Goal: Task Accomplishment & Management: Use online tool/utility

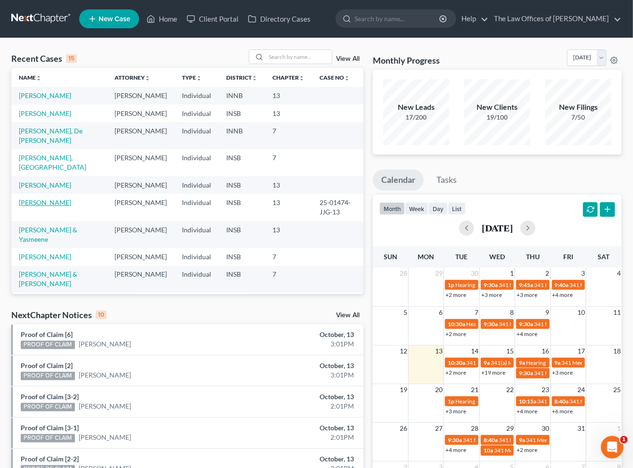
click at [45, 198] on link "[PERSON_NAME]" at bounding box center [45, 202] width 52 height 8
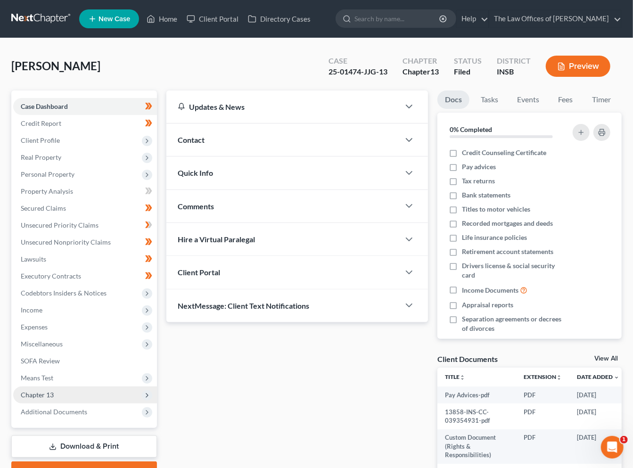
click at [56, 392] on span "Chapter 13" at bounding box center [85, 395] width 144 height 17
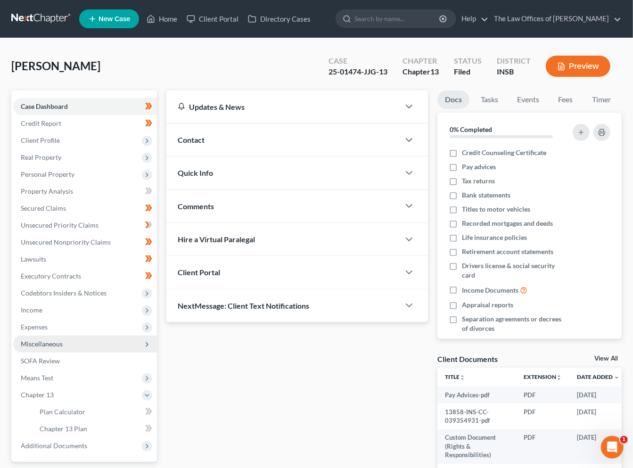
scroll to position [69, 0]
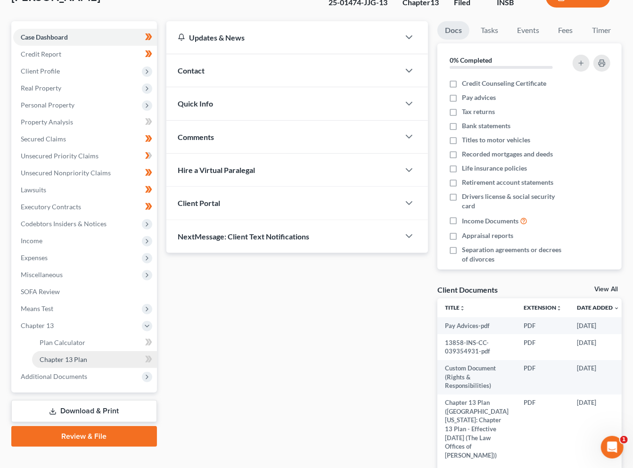
click at [66, 361] on span "Chapter 13 Plan" at bounding box center [64, 359] width 48 height 8
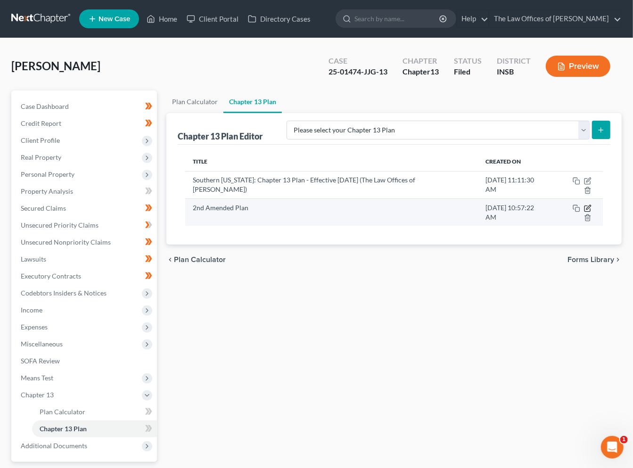
click at [584, 205] on icon "button" at bounding box center [588, 209] width 8 height 8
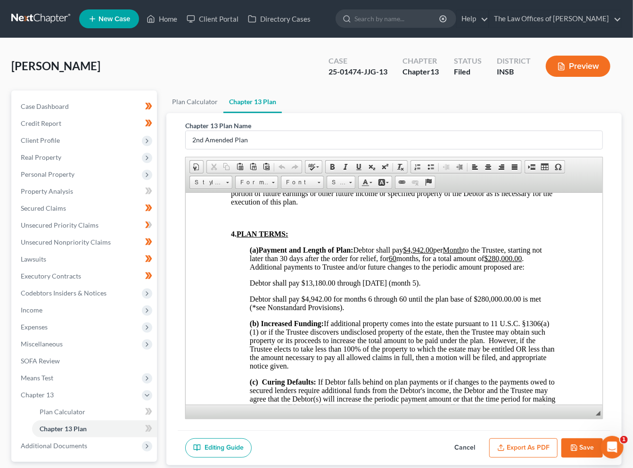
scroll to position [698, 0]
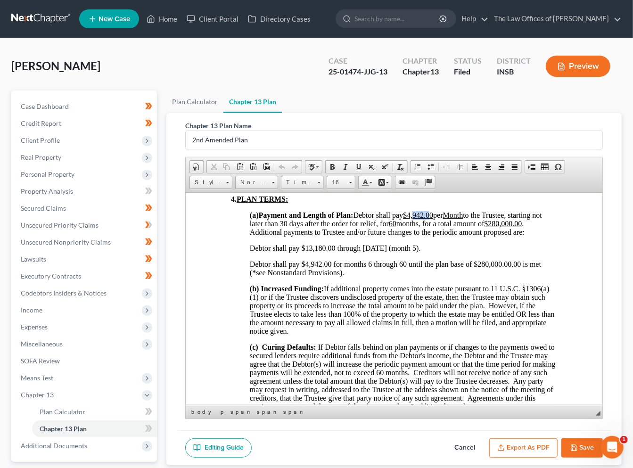
drag, startPoint x: 440, startPoint y: 238, endPoint x: 423, endPoint y: 238, distance: 17.4
click at [423, 219] on u "$4,942.00" at bounding box center [418, 215] width 30 height 8
drag, startPoint x: 539, startPoint y: 249, endPoint x: 509, endPoint y: 249, distance: 30.2
click at [509, 236] on span "Debtor shall pay $4,670.000 per Month to the Trustee, starting not later than 3…" at bounding box center [397, 223] width 296 height 25
click at [376, 252] on span "Debtor shall pay $13,180.00 through 10/06/2025 (month 5)." at bounding box center [334, 248] width 171 height 8
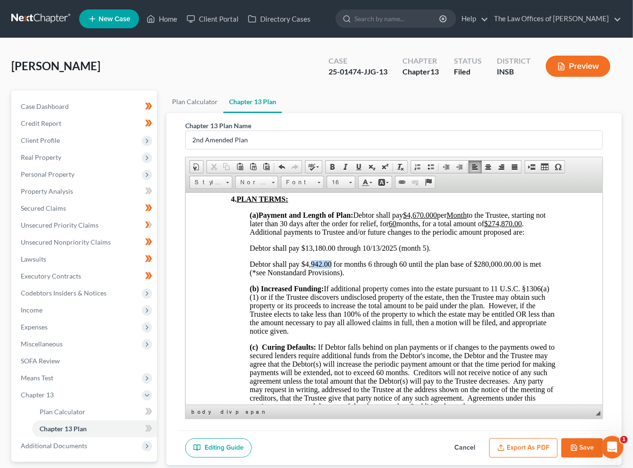
drag, startPoint x: 331, startPoint y: 288, endPoint x: 311, endPoint y: 290, distance: 20.9
click at [311, 276] on span "Debtor shall pay $4,942.00 for months 6 through 60 until the plan base of $280,…" at bounding box center [394, 268] width 291 height 17
drag, startPoint x: 520, startPoint y: 287, endPoint x: 481, endPoint y: 287, distance: 38.7
click at [481, 276] on span "Debtor shall pay $4,670.00 for months 6 through 60 until the plan base of $280,…" at bounding box center [394, 268] width 291 height 17
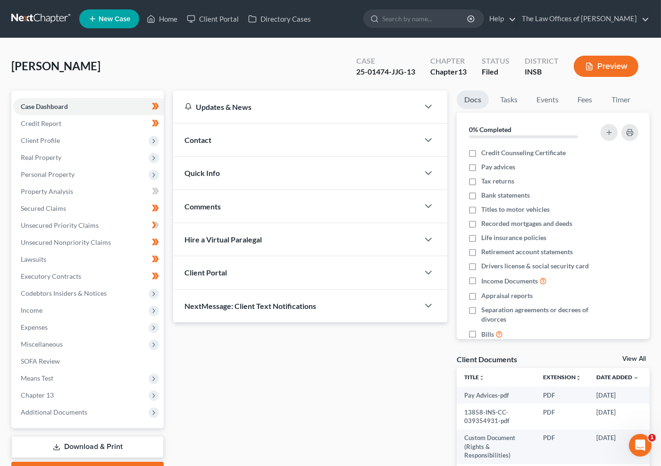
click at [31, 21] on link at bounding box center [41, 18] width 60 height 17
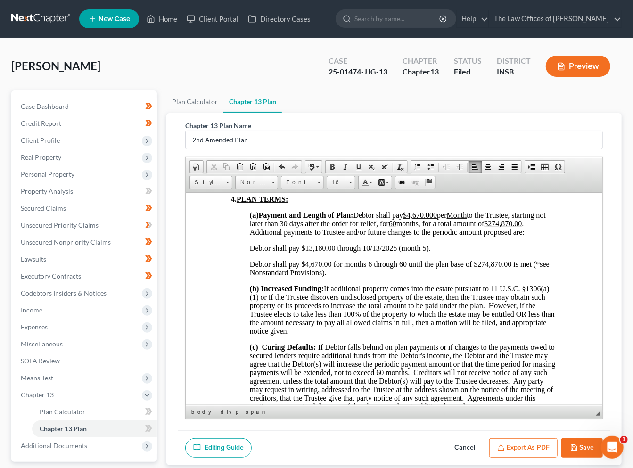
click at [267, 292] on strong "Increased Funding:" at bounding box center [292, 288] width 63 height 8
click at [266, 323] on span "(b) Increased Funding: If additional property comes into the estate pursuant to…" at bounding box center [401, 309] width 305 height 50
